Goal: Task Accomplishment & Management: Use online tool/utility

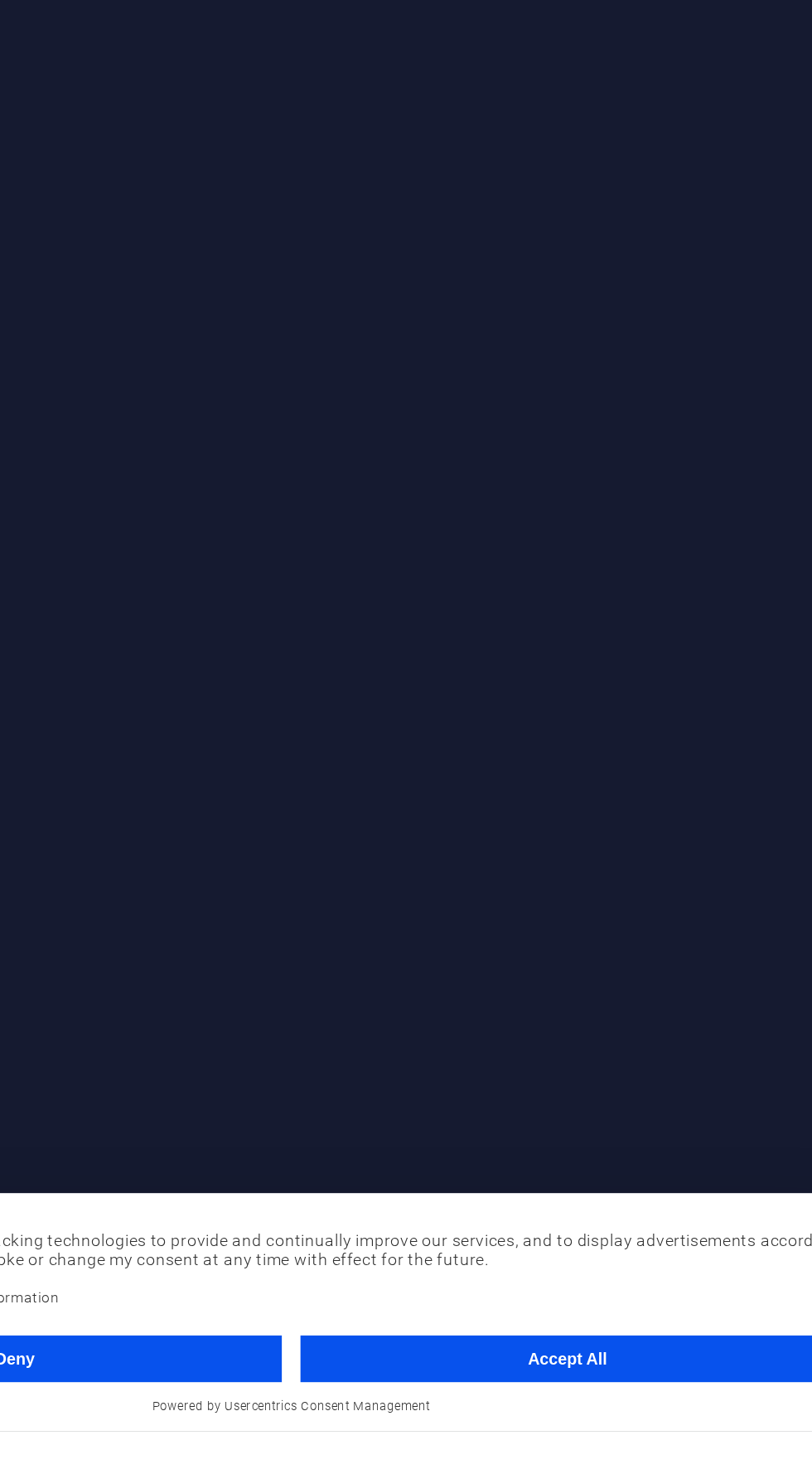
click at [616, 1444] on button "Accept All" at bounding box center [602, 1427] width 380 height 33
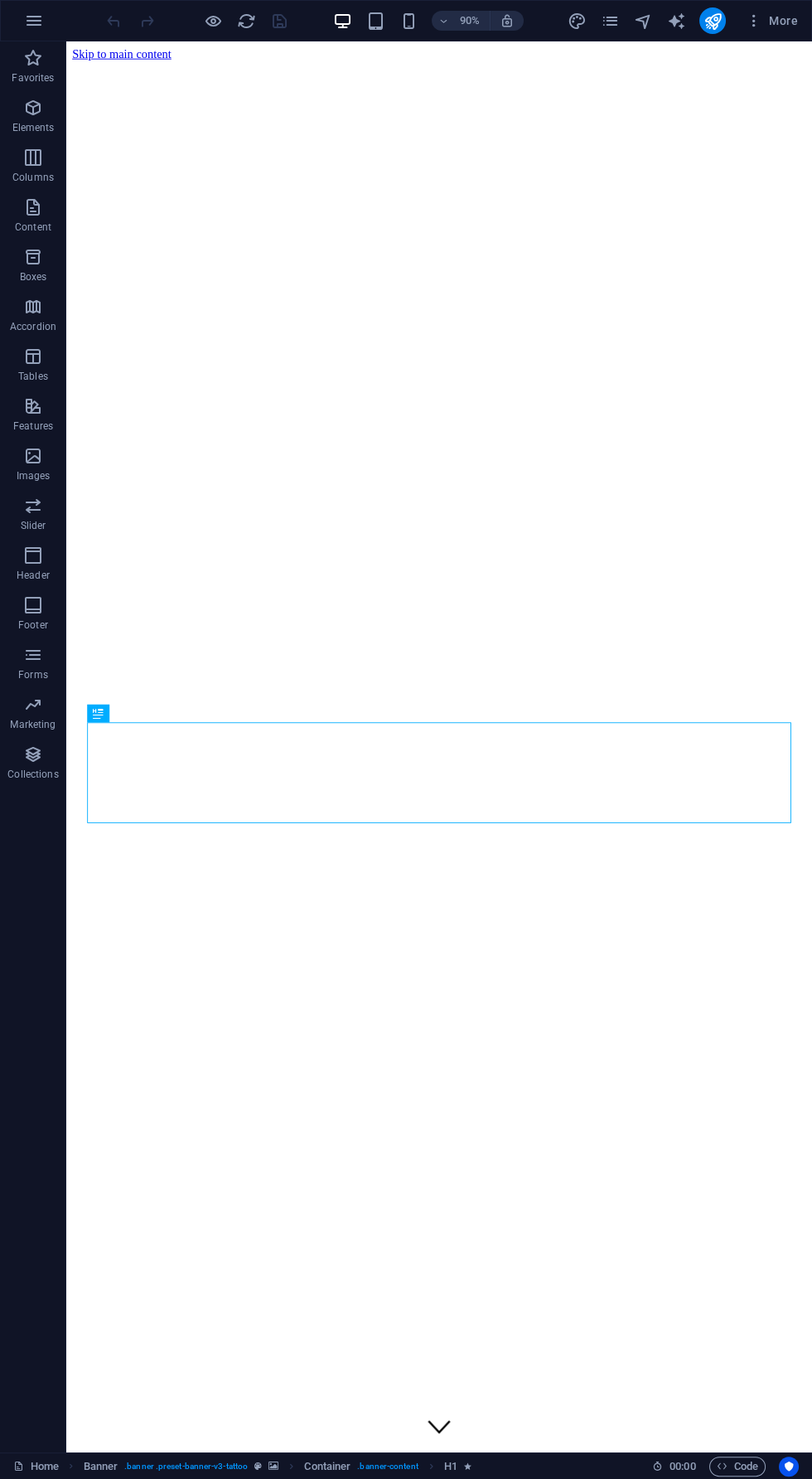
click at [733, 39] on div "90% More" at bounding box center [406, 21] width 810 height 40
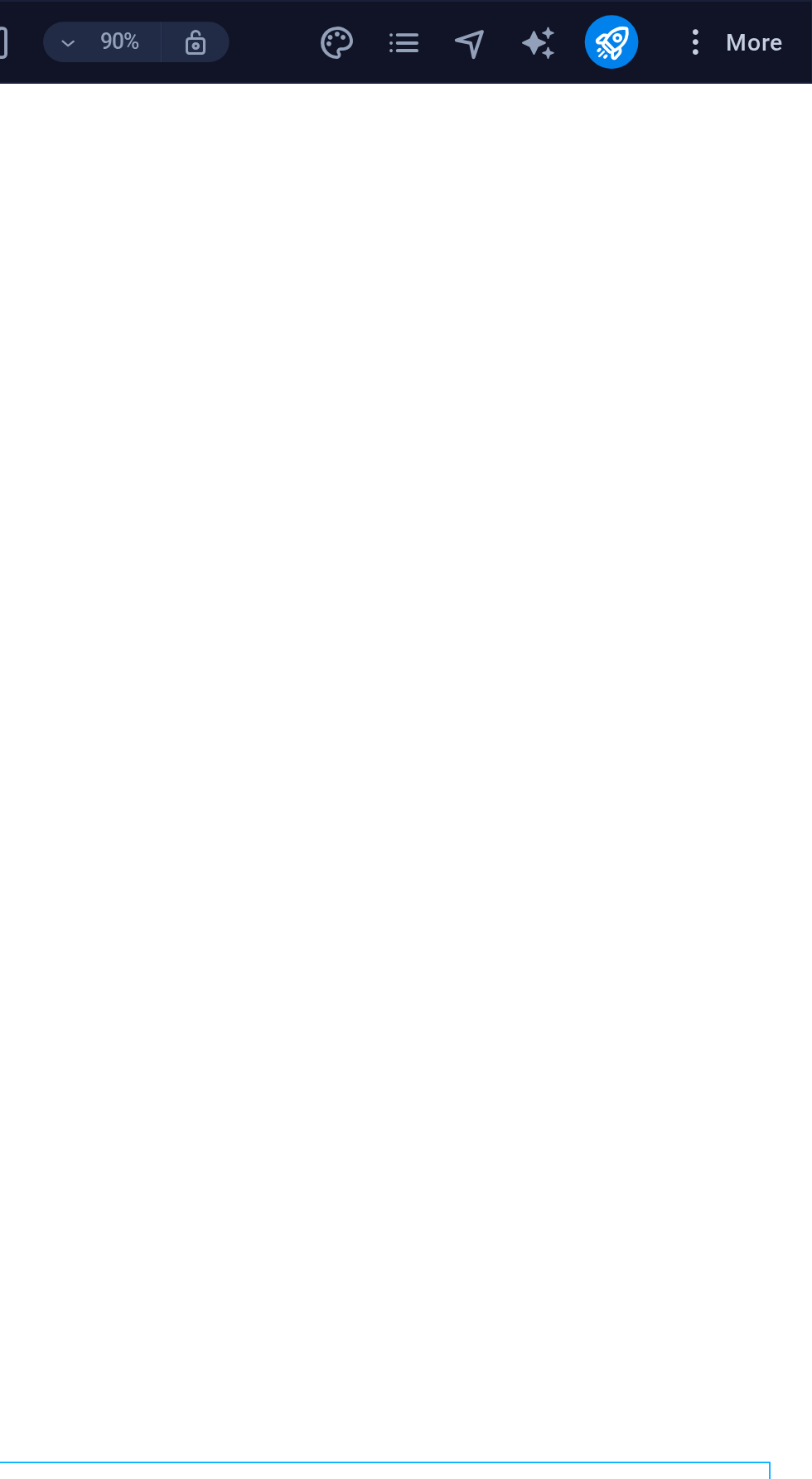
click at [784, 11] on button "More" at bounding box center [771, 20] width 66 height 26
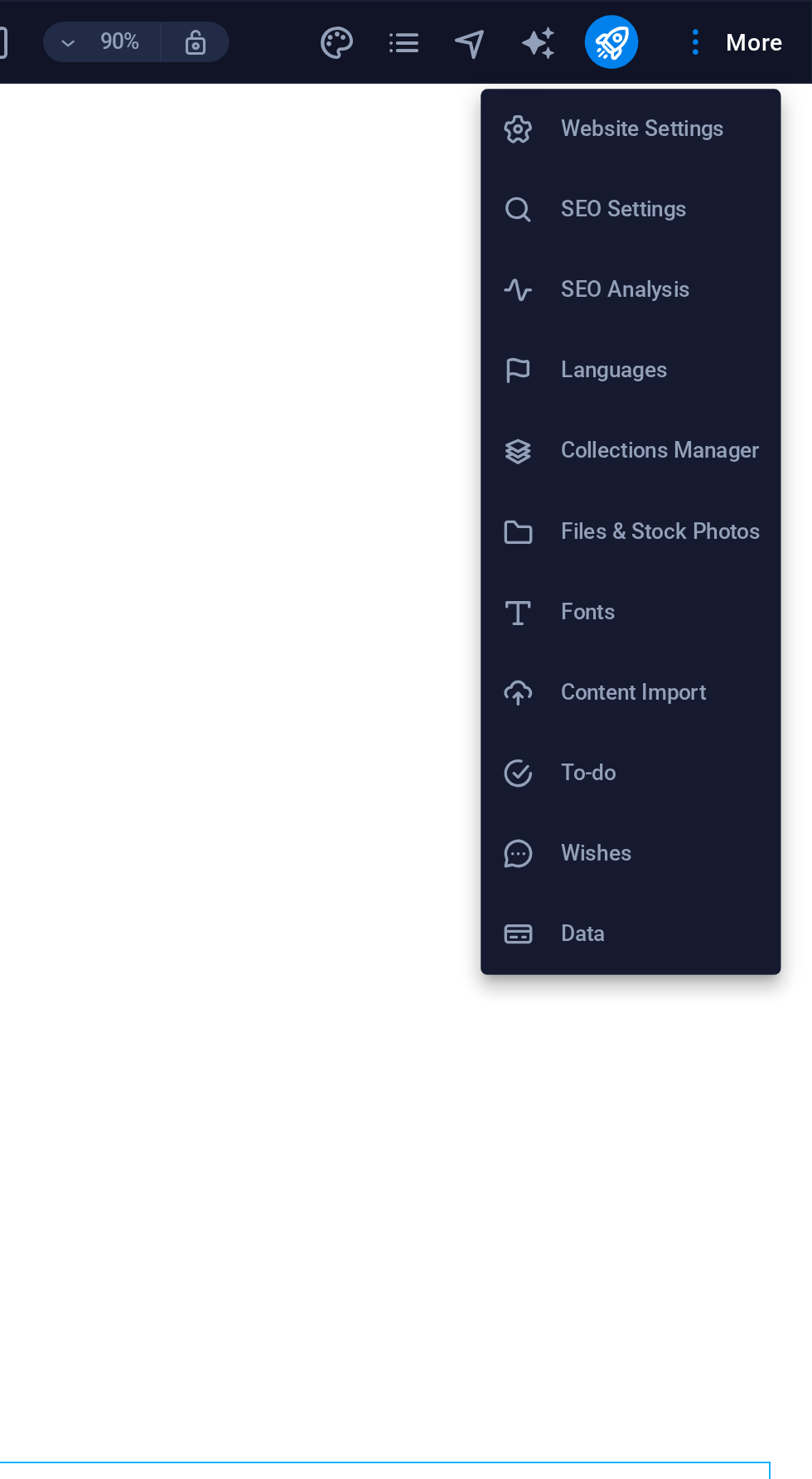
click at [753, 261] on h6 "Files & Stock Photos" at bounding box center [737, 263] width 99 height 20
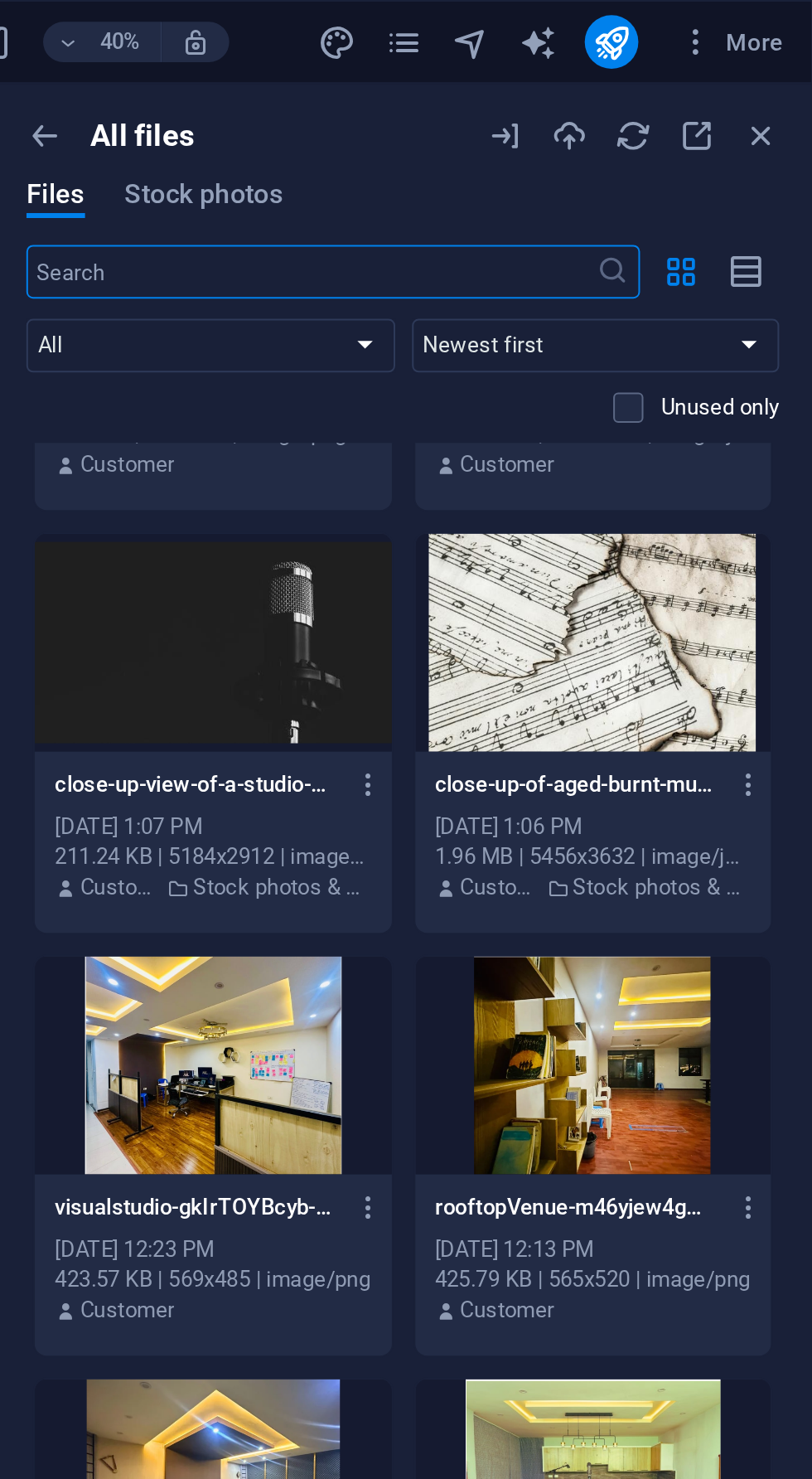
scroll to position [163, 0]
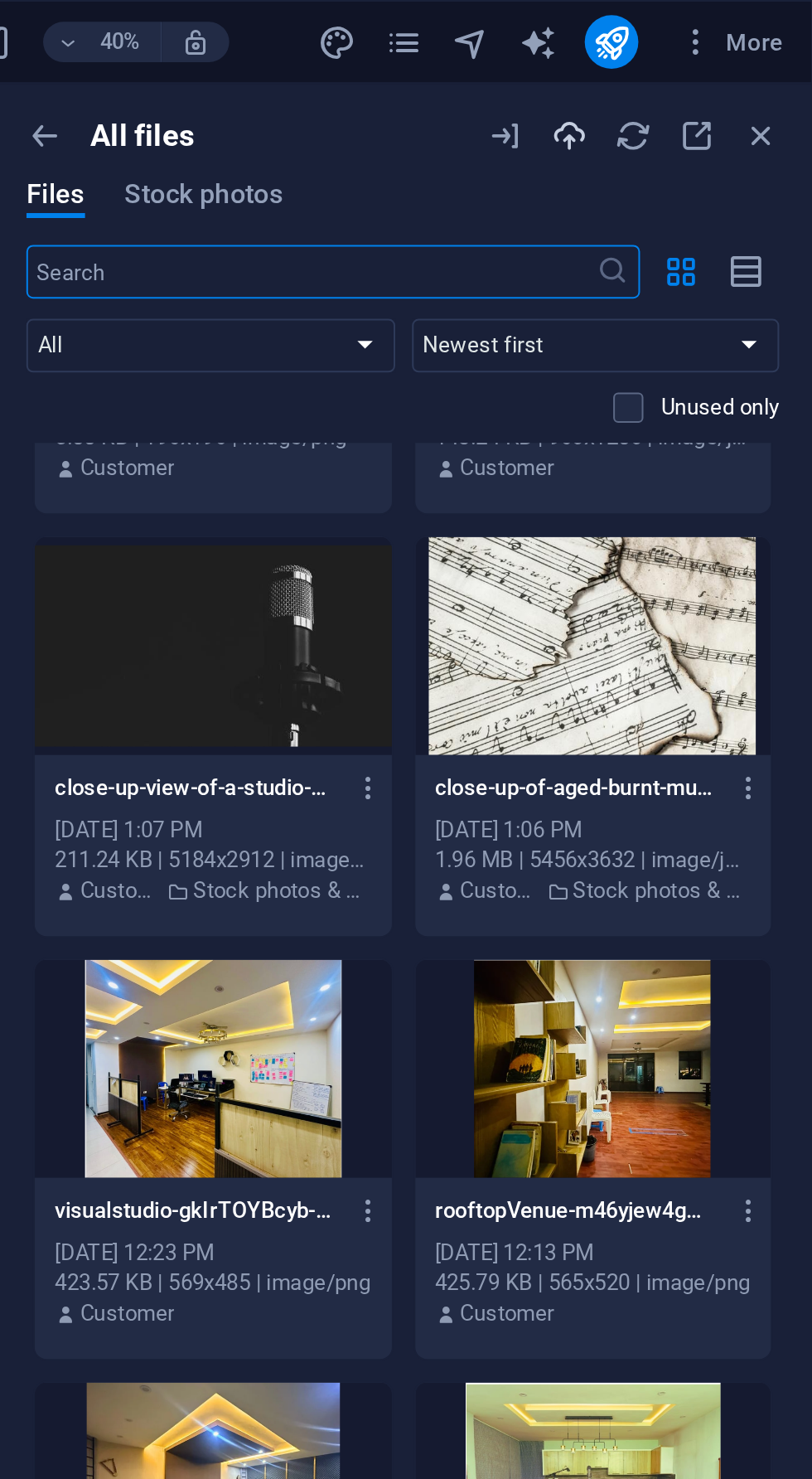
click at [699, 70] on icon "button" at bounding box center [691, 67] width 18 height 18
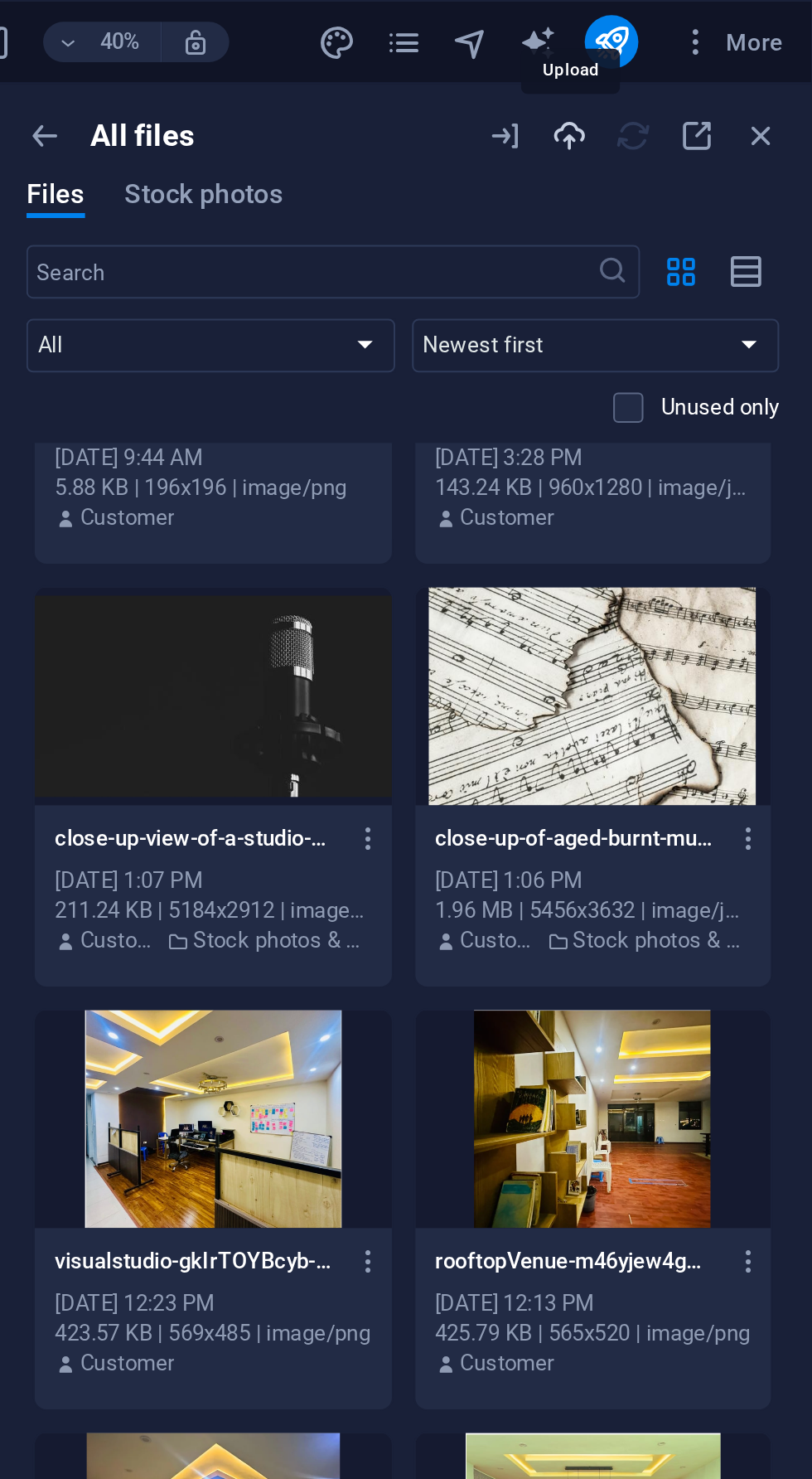
scroll to position [0, 0]
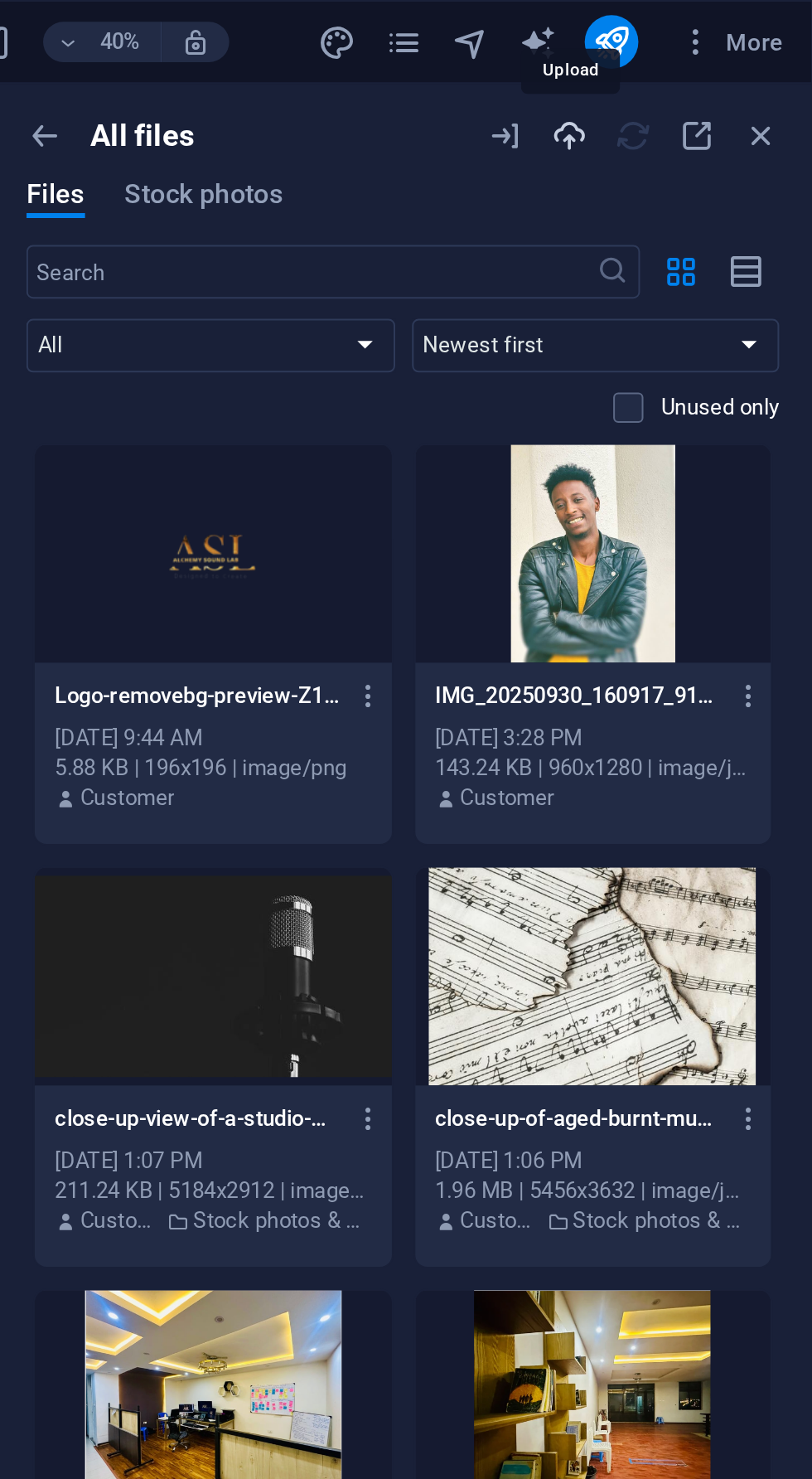
click at [697, 67] on icon "button" at bounding box center [691, 67] width 18 height 18
click at [485, 257] on div at bounding box center [516, 274] width 176 height 108
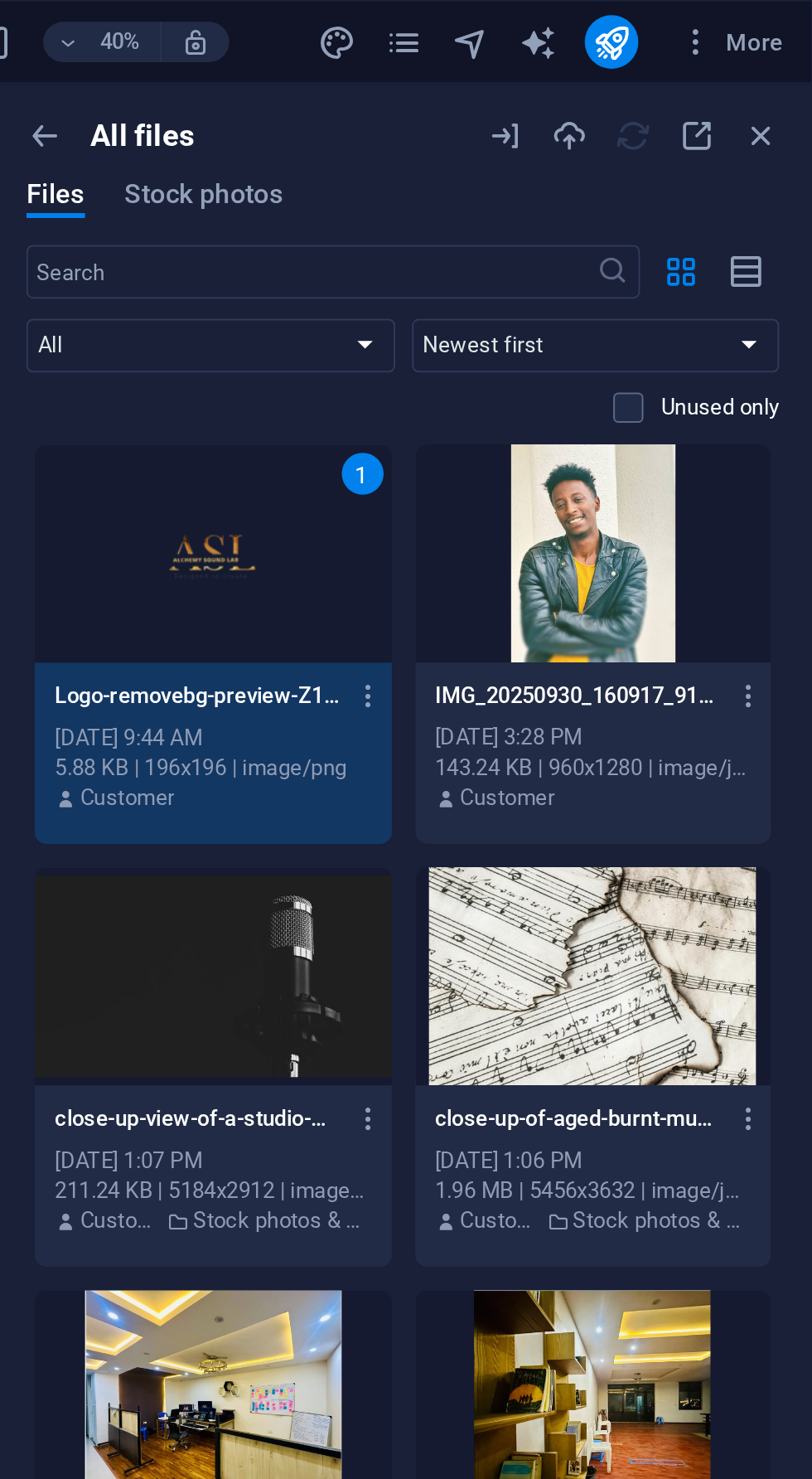
click at [492, 257] on div "1" at bounding box center [516, 274] width 176 height 108
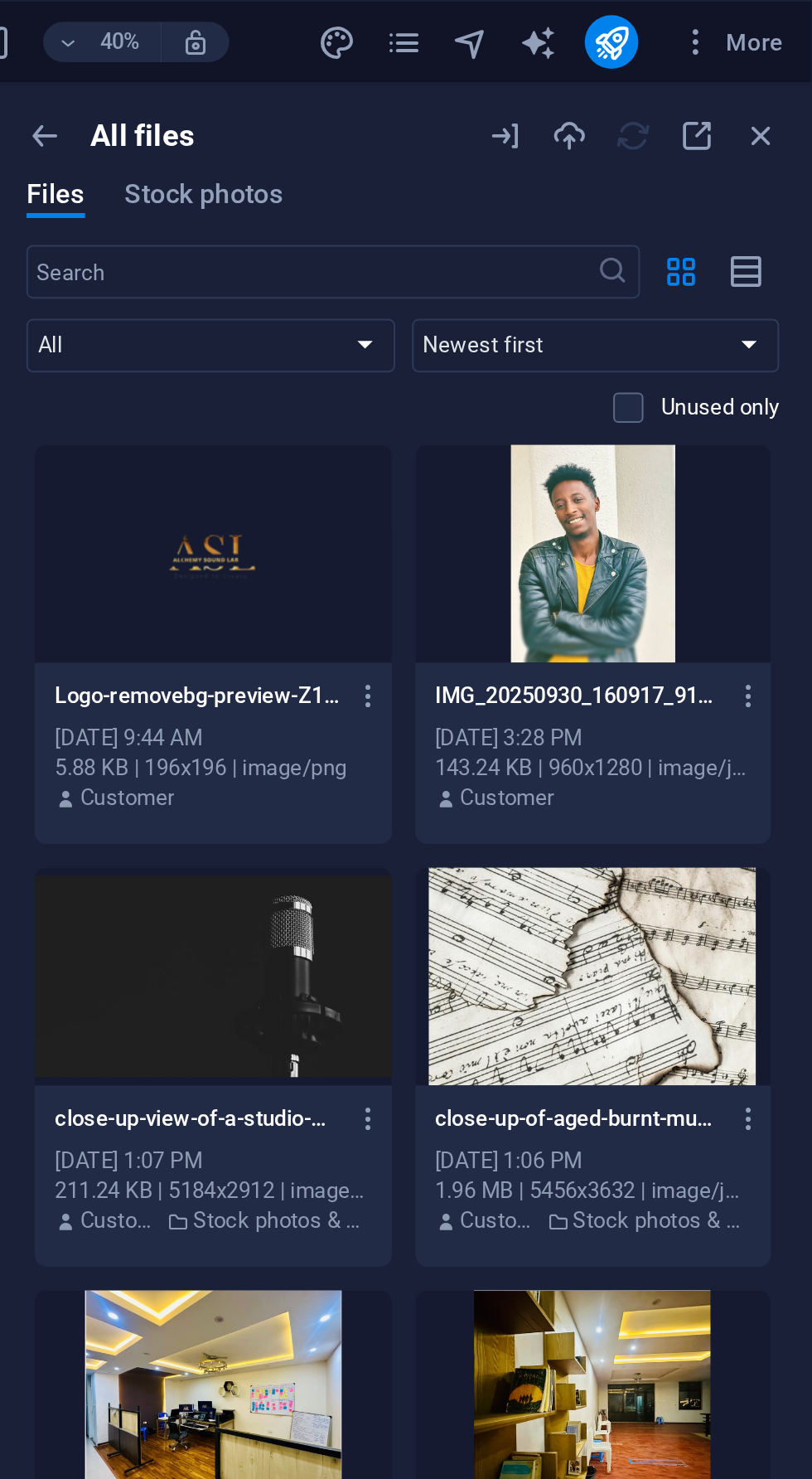
click at [735, 68] on div at bounding box center [723, 67] width 144 height 18
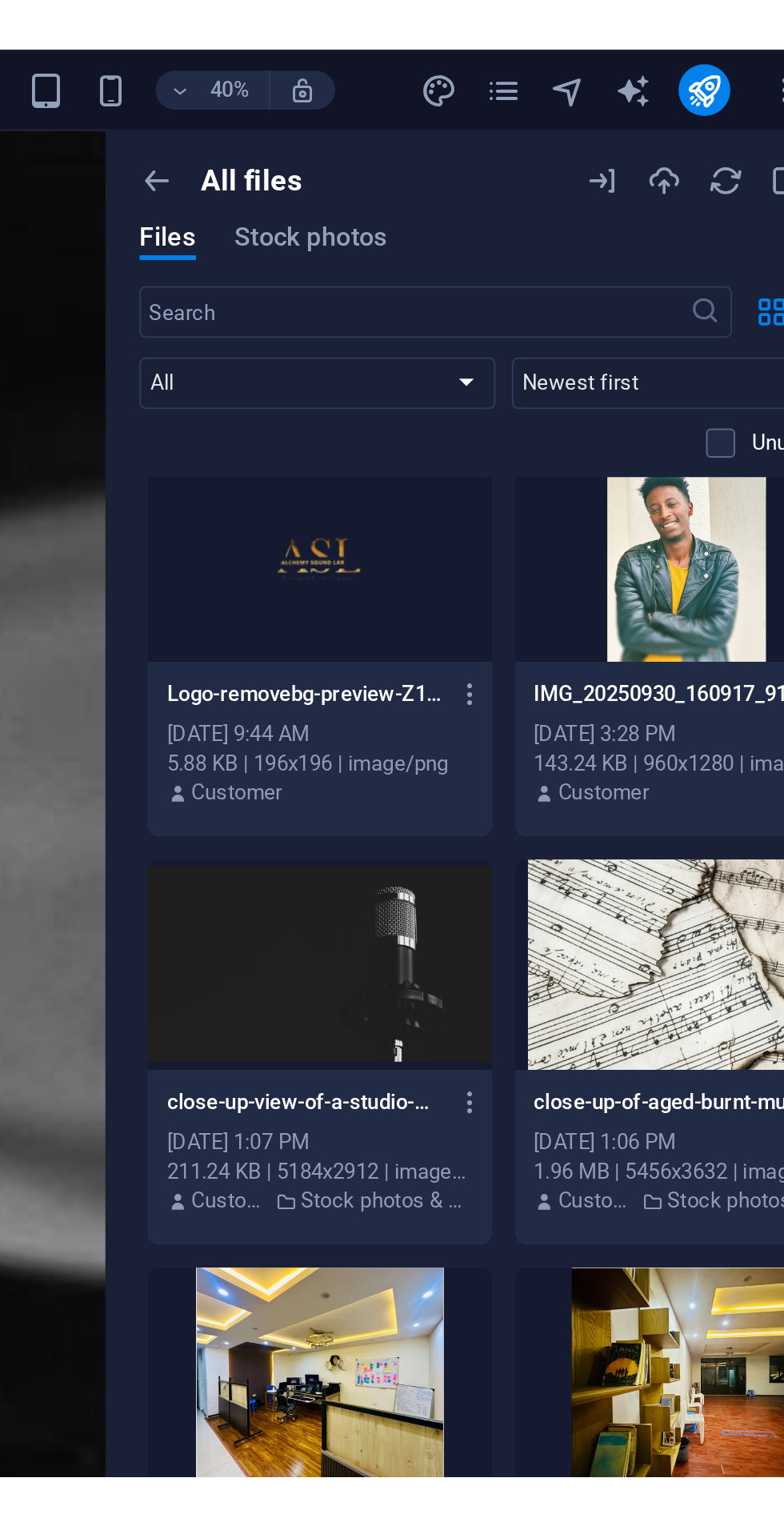
scroll to position [17, 0]
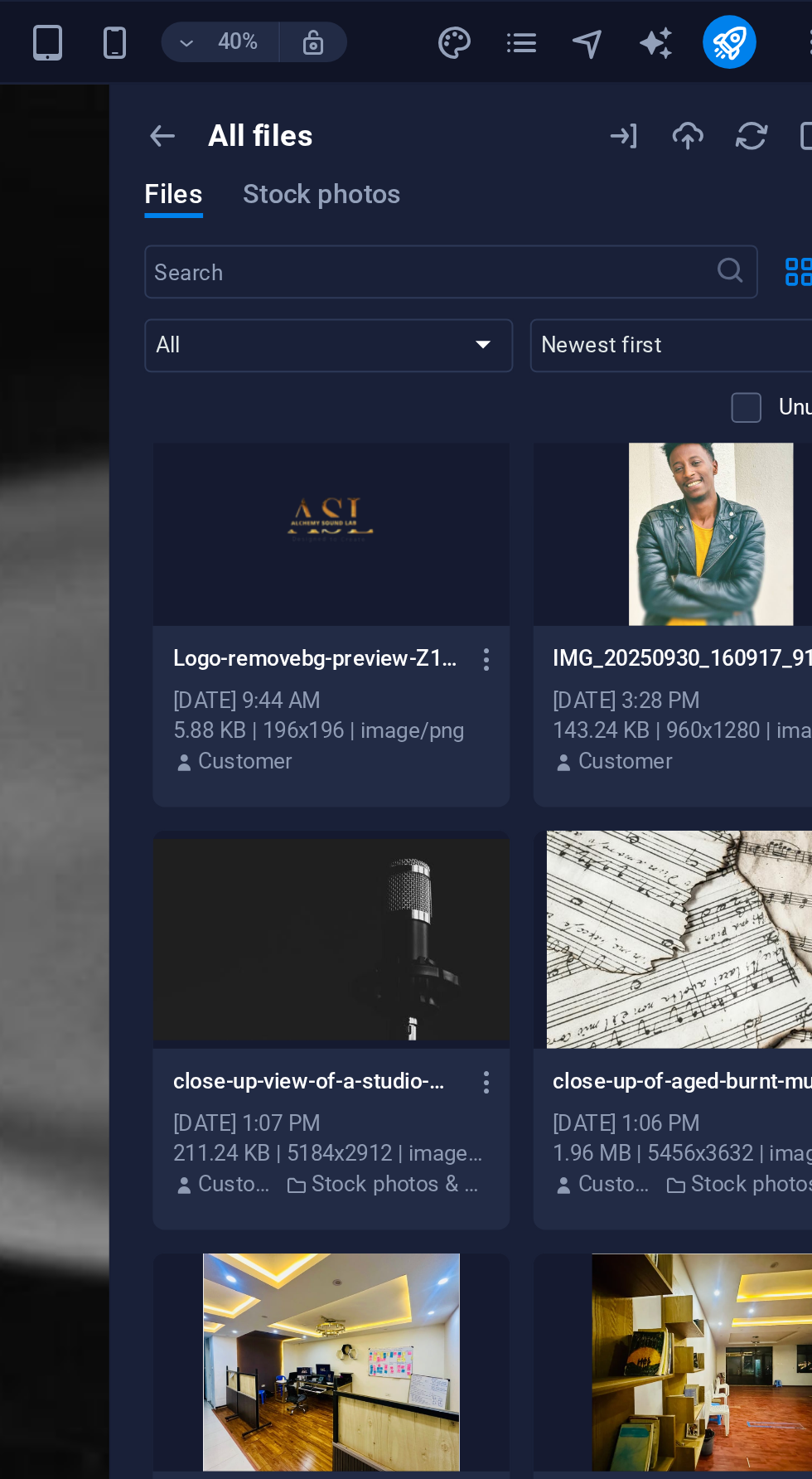
click at [745, 425] on div at bounding box center [704, 465] width 176 height 108
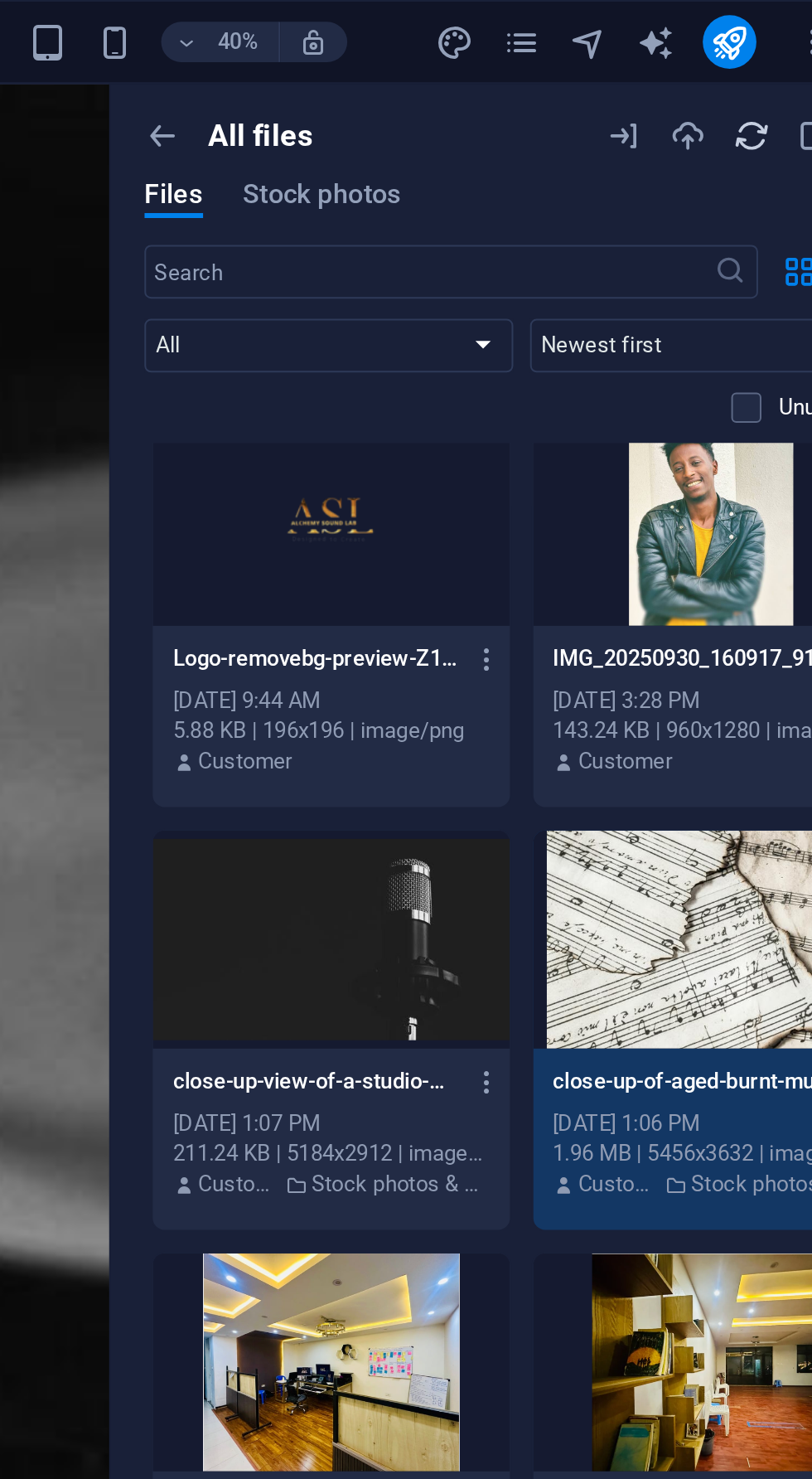
click at [731, 75] on icon "button" at bounding box center [723, 67] width 18 height 18
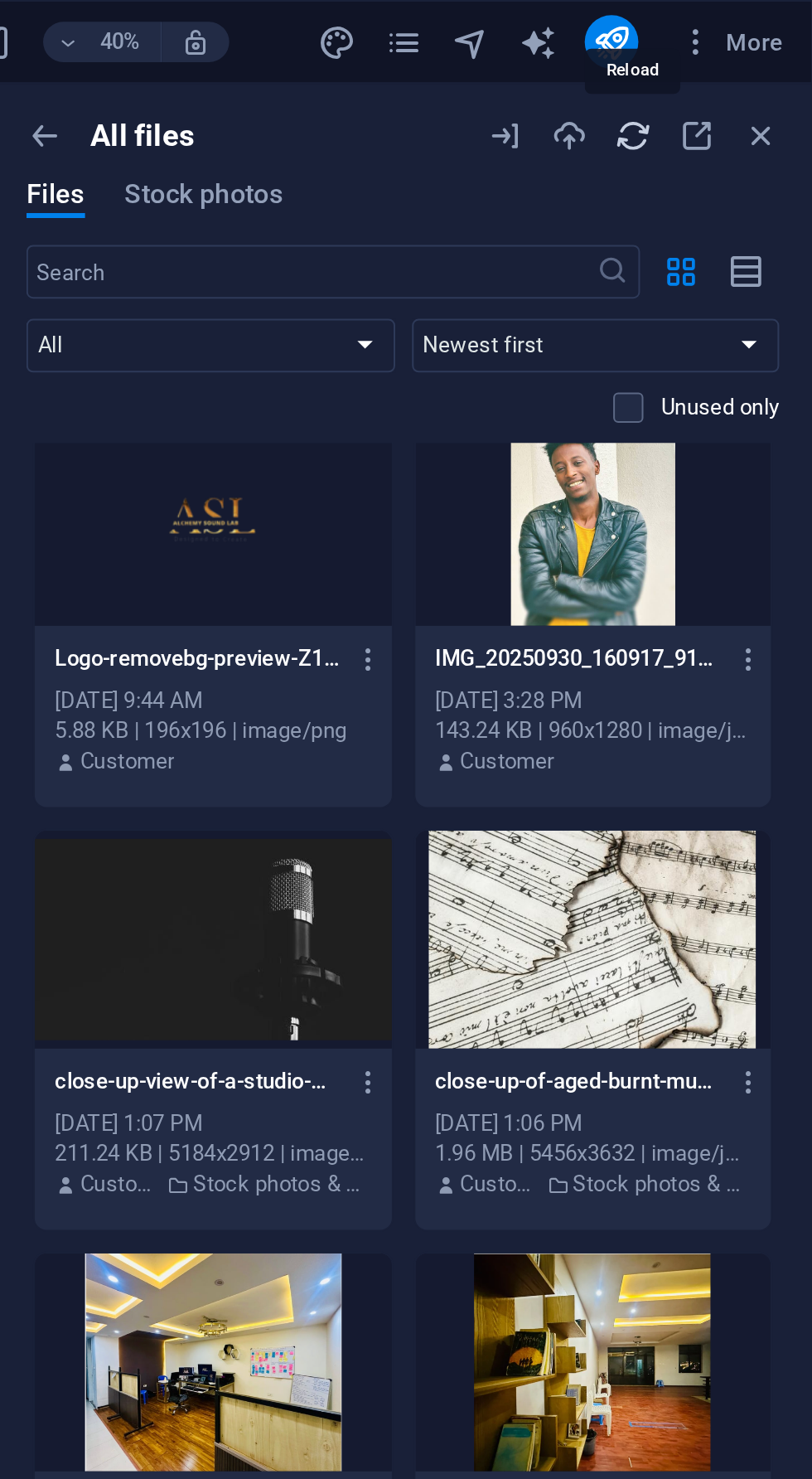
click at [718, 73] on icon "button" at bounding box center [723, 67] width 18 height 18
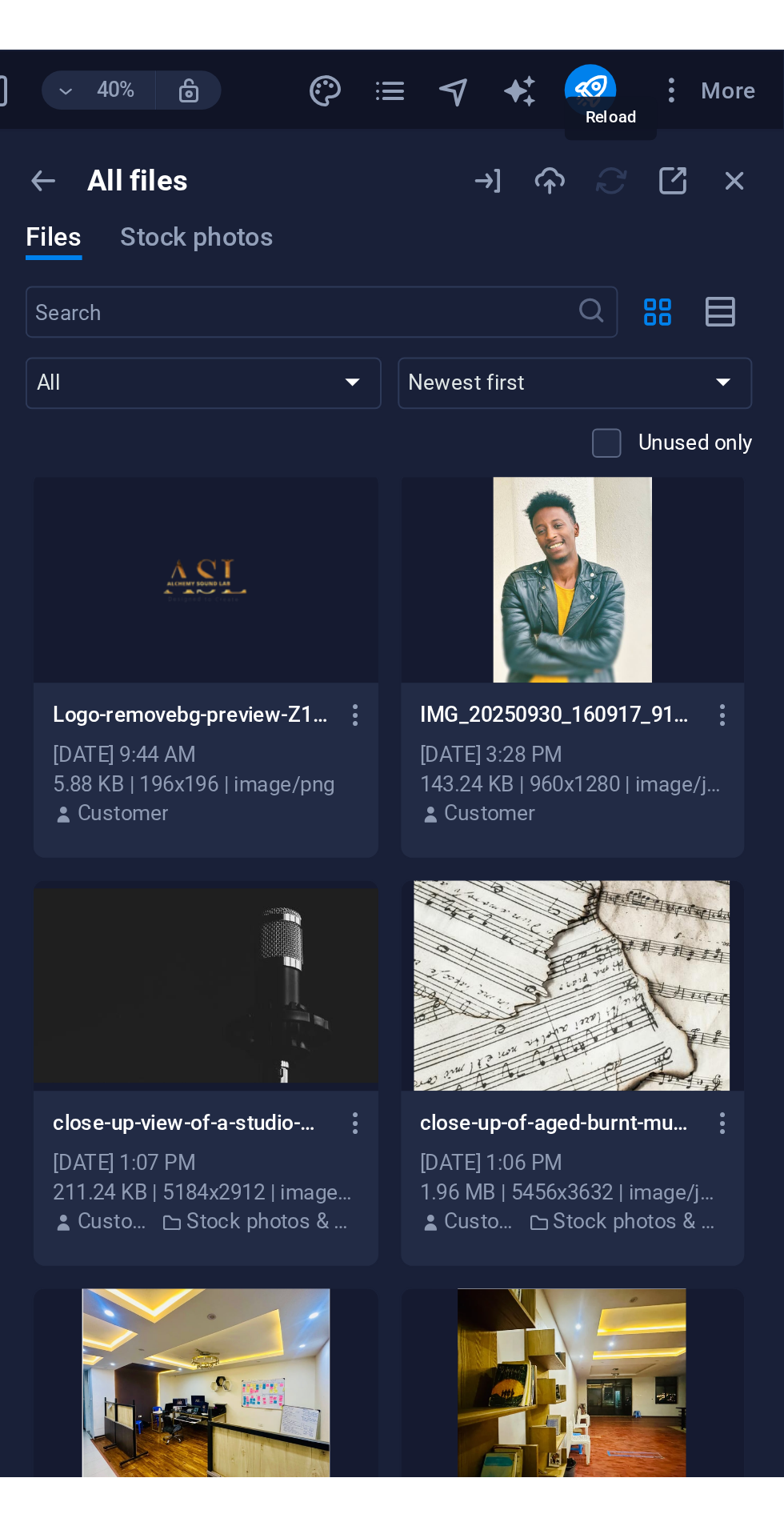
scroll to position [0, 0]
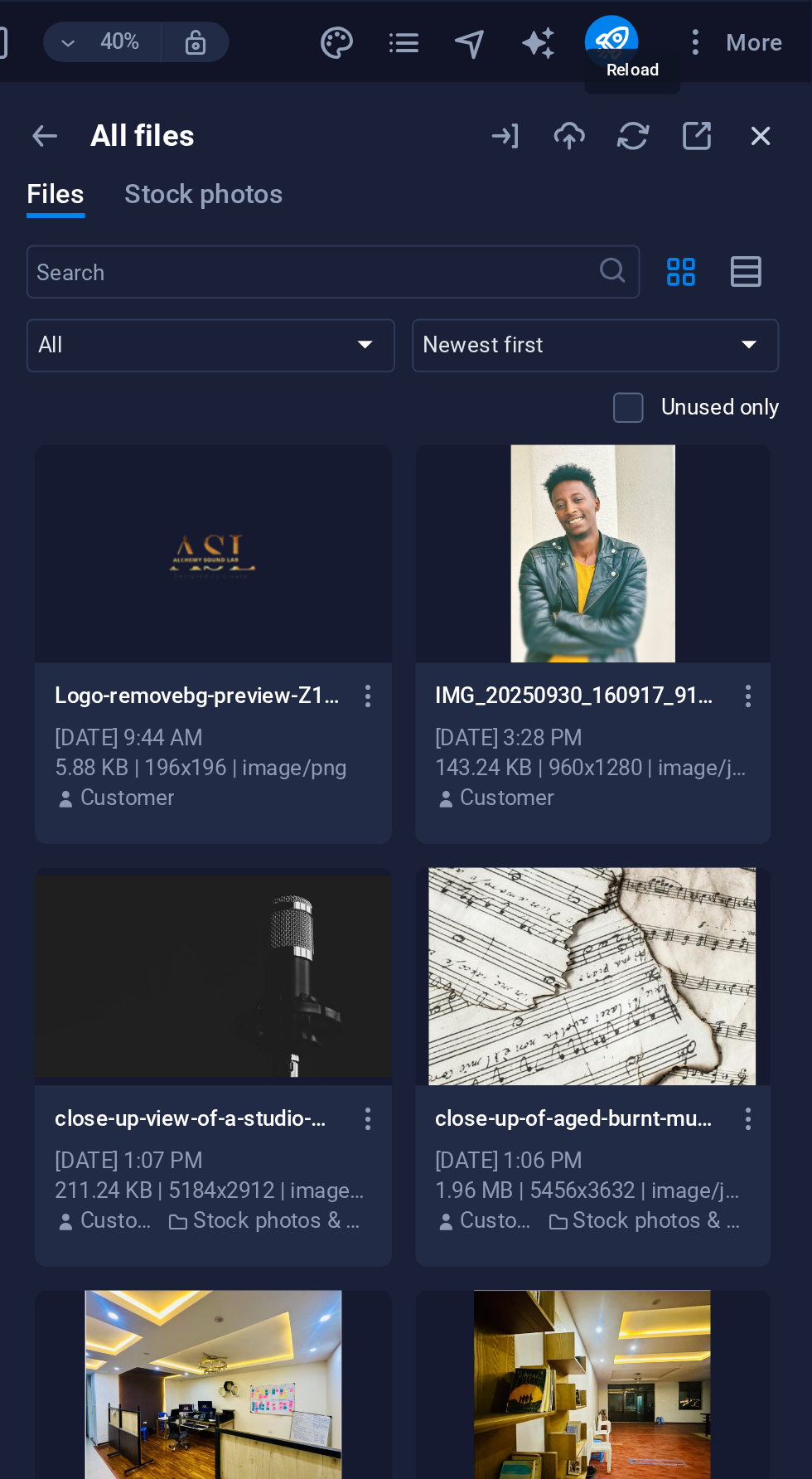
click at [795, 69] on icon "button" at bounding box center [786, 67] width 18 height 18
